Goal: Information Seeking & Learning: Stay updated

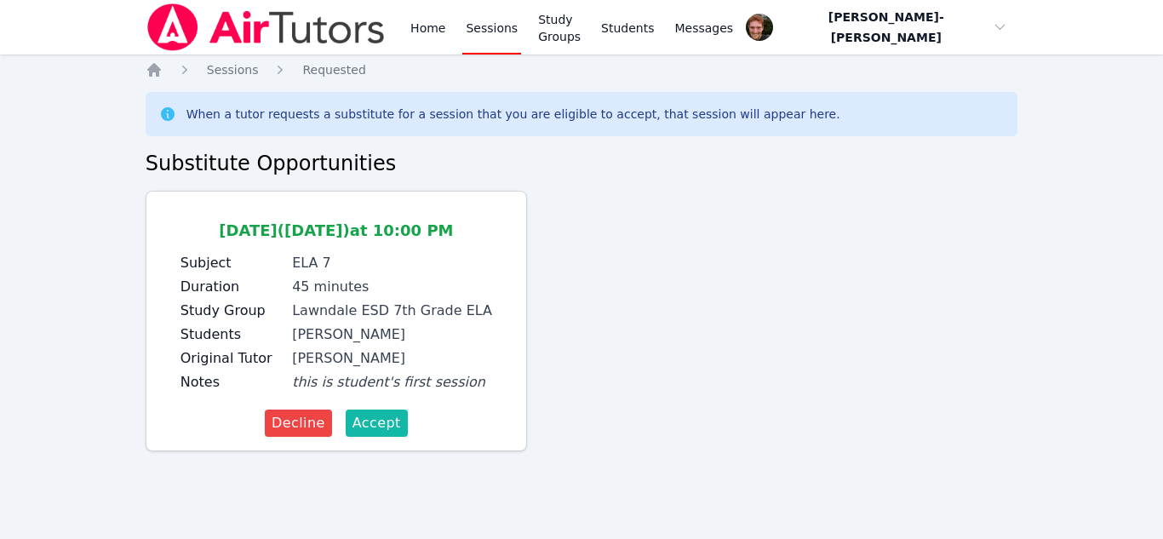
click at [375, 426] on span "Accept" at bounding box center [376, 423] width 49 height 20
